Goal: Task Accomplishment & Management: Complete application form

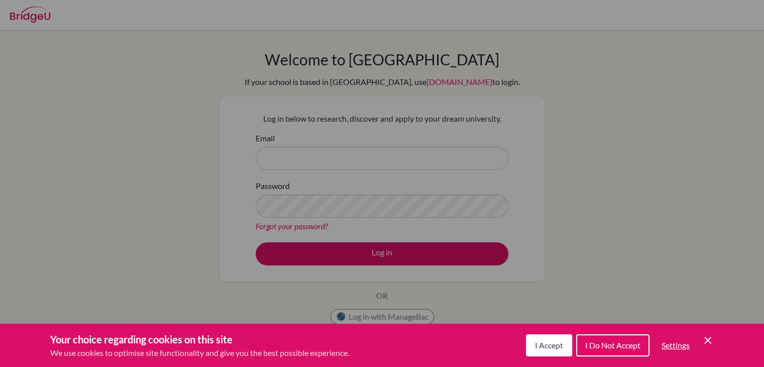
click at [554, 345] on span "I Accept" at bounding box center [549, 345] width 28 height 10
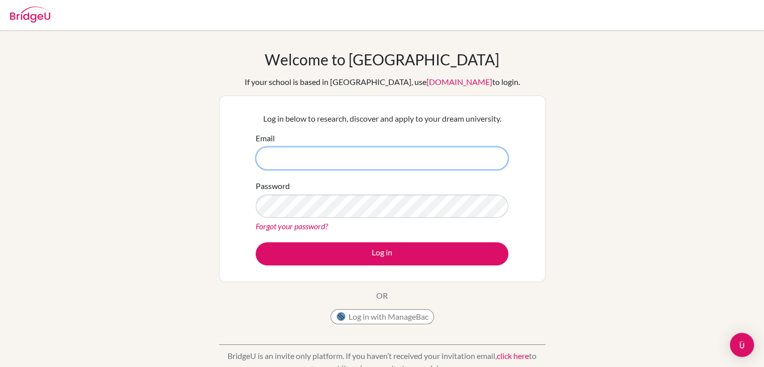
click at [329, 161] on input "Email" at bounding box center [382, 158] width 253 height 23
type input "[EMAIL_ADDRESS][DOMAIN_NAME]"
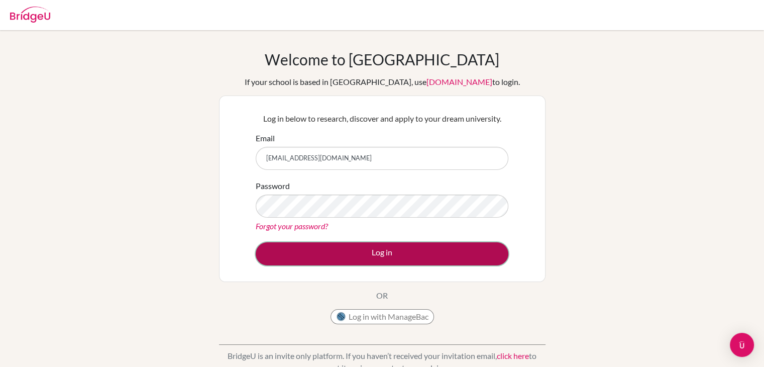
click at [372, 247] on button "Log in" at bounding box center [382, 253] width 253 height 23
